Goal: Task Accomplishment & Management: Manage account settings

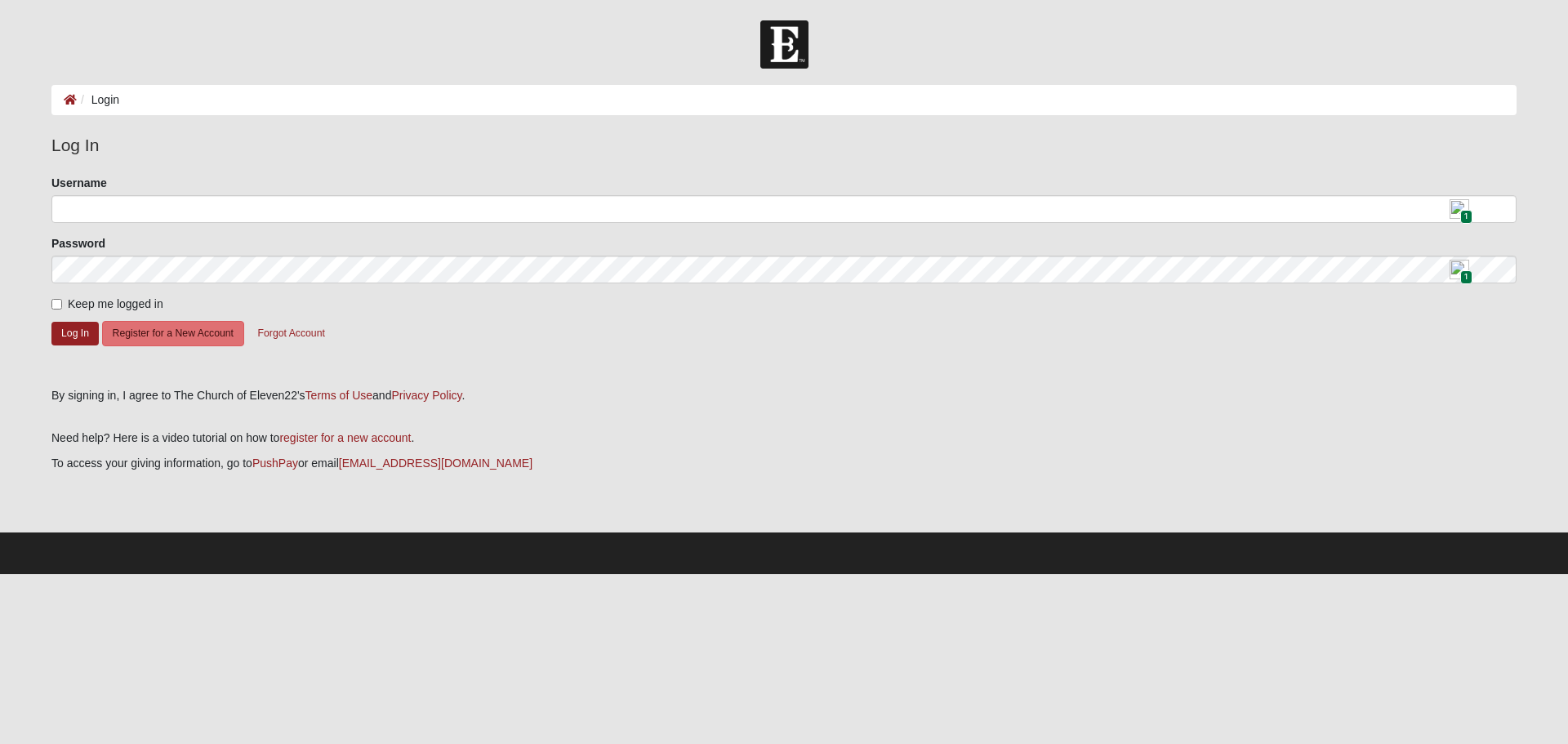
click at [1458, 202] on img at bounding box center [1458, 208] width 19 height 19
type input "LeeAndree"
click at [79, 333] on button "Log In" at bounding box center [75, 333] width 47 height 24
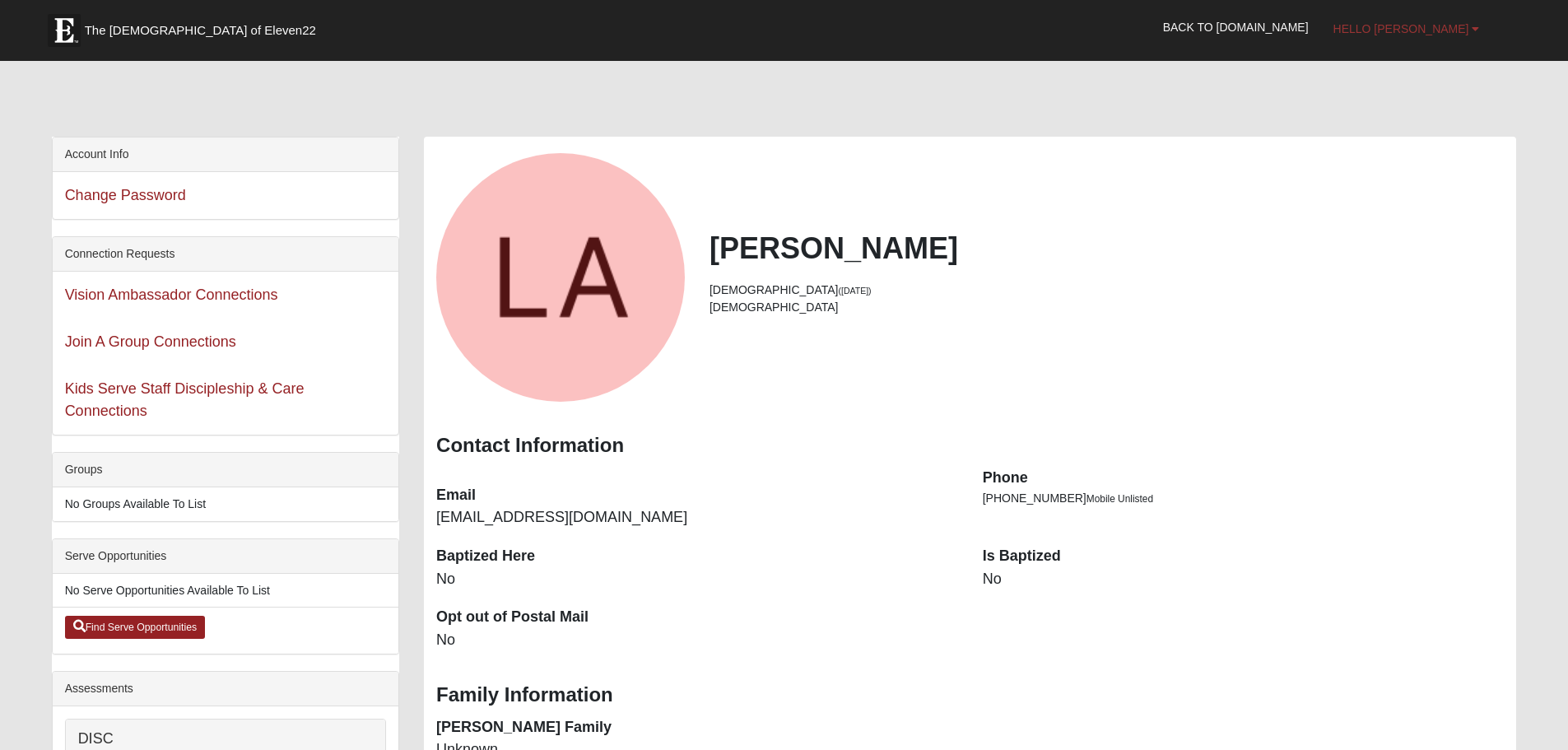
click at [1447, 28] on span "Hello Lee" at bounding box center [1402, 29] width 136 height 13
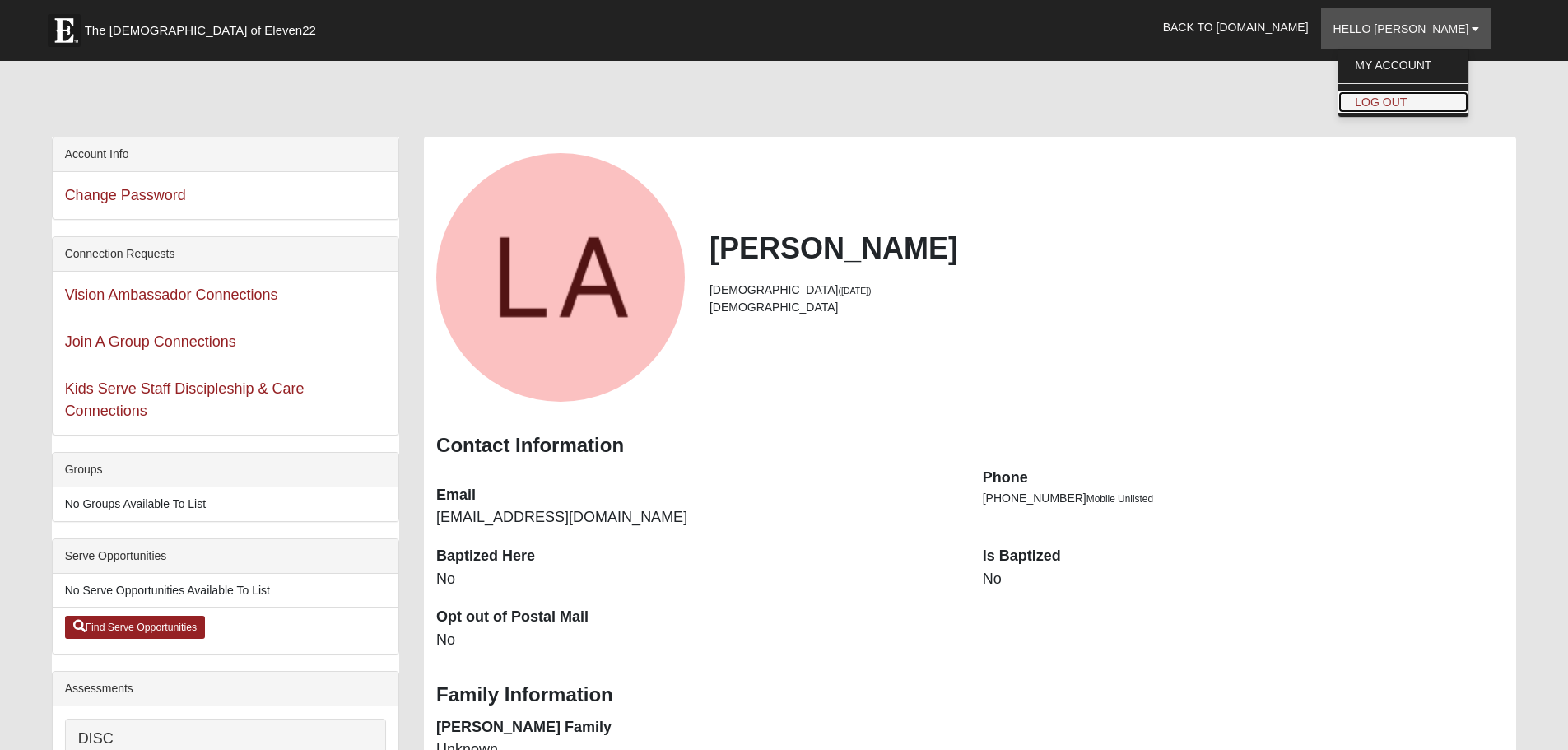
click at [1428, 98] on link "Log Out" at bounding box center [1403, 101] width 130 height 21
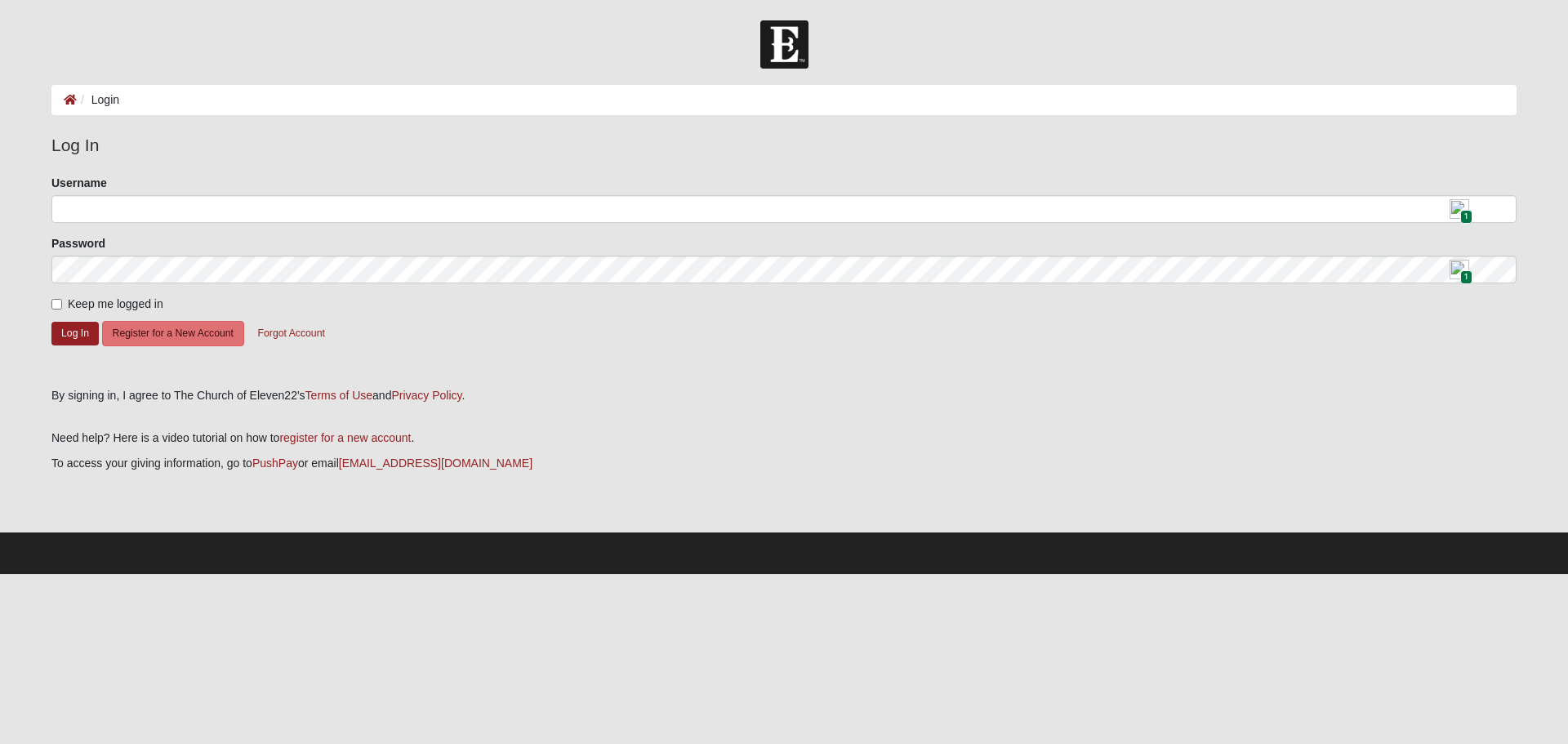
click at [1453, 207] on img at bounding box center [1458, 208] width 19 height 19
type input "carolleandre"
click at [67, 331] on button "Log In" at bounding box center [75, 333] width 47 height 24
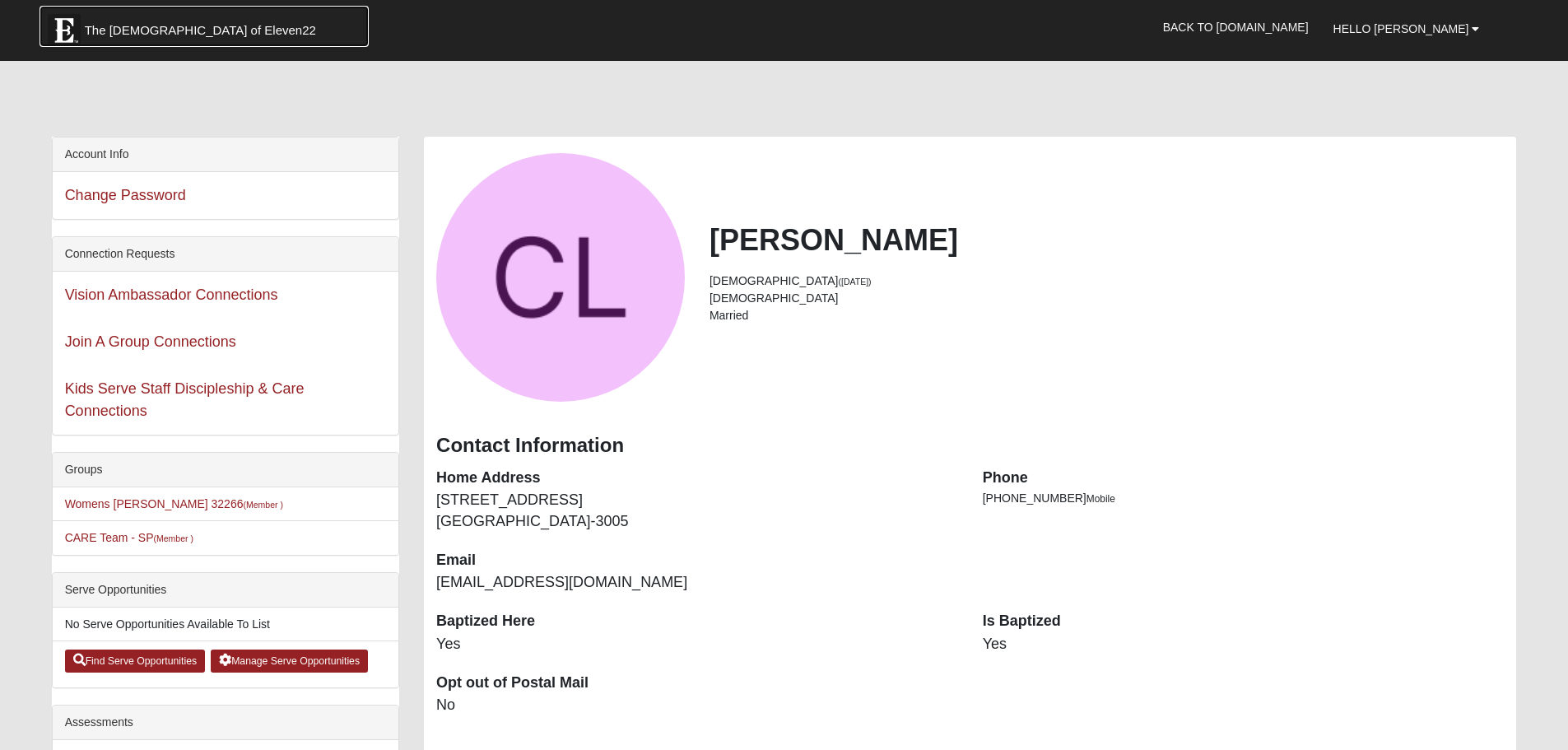
click at [107, 27] on span "The Church of Eleven22" at bounding box center [200, 30] width 231 height 17
